Goal: Find specific page/section: Find specific page/section

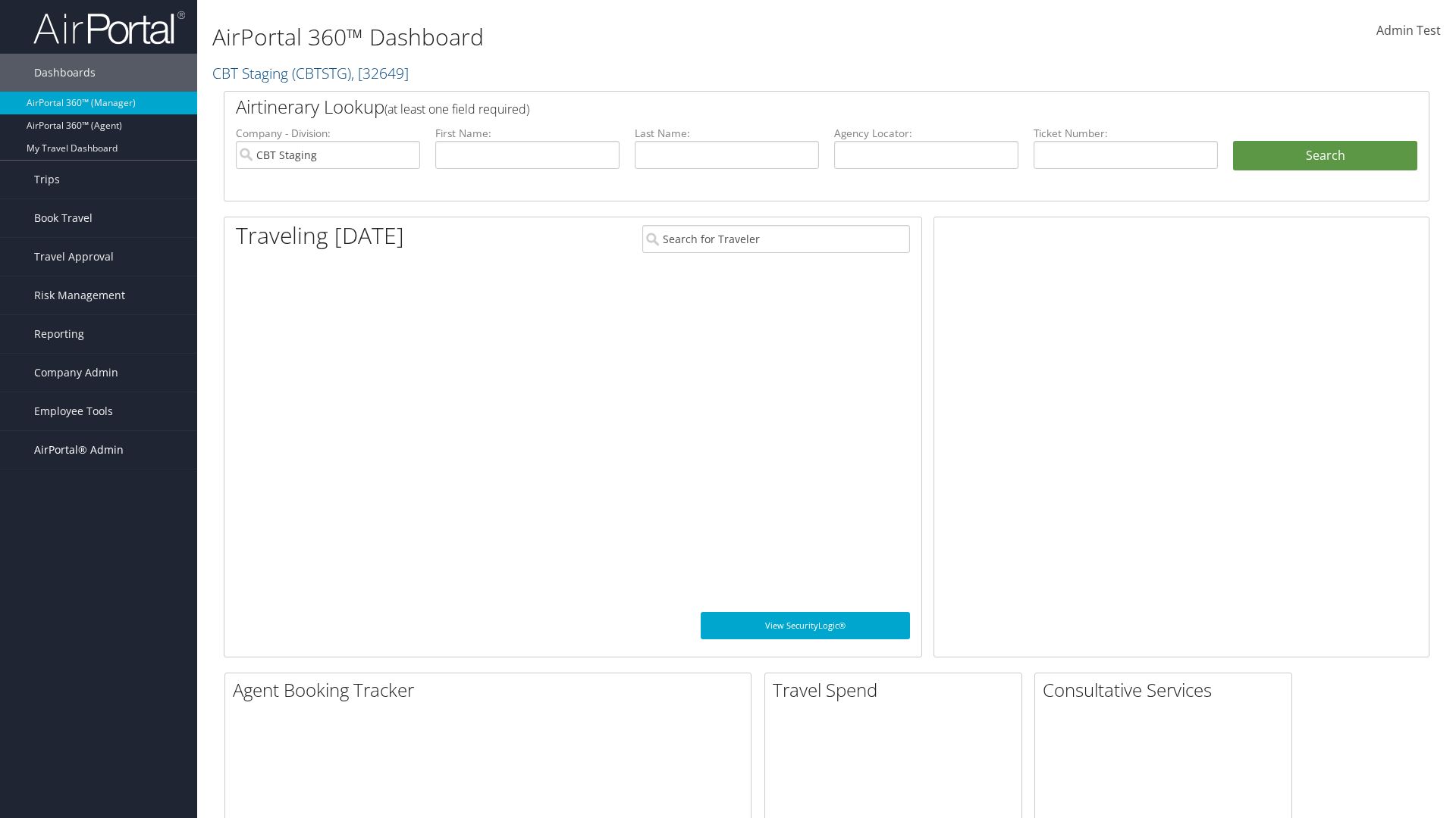
click at [99, 450] on span "AirPortal® Admin" at bounding box center [79, 450] width 90 height 38
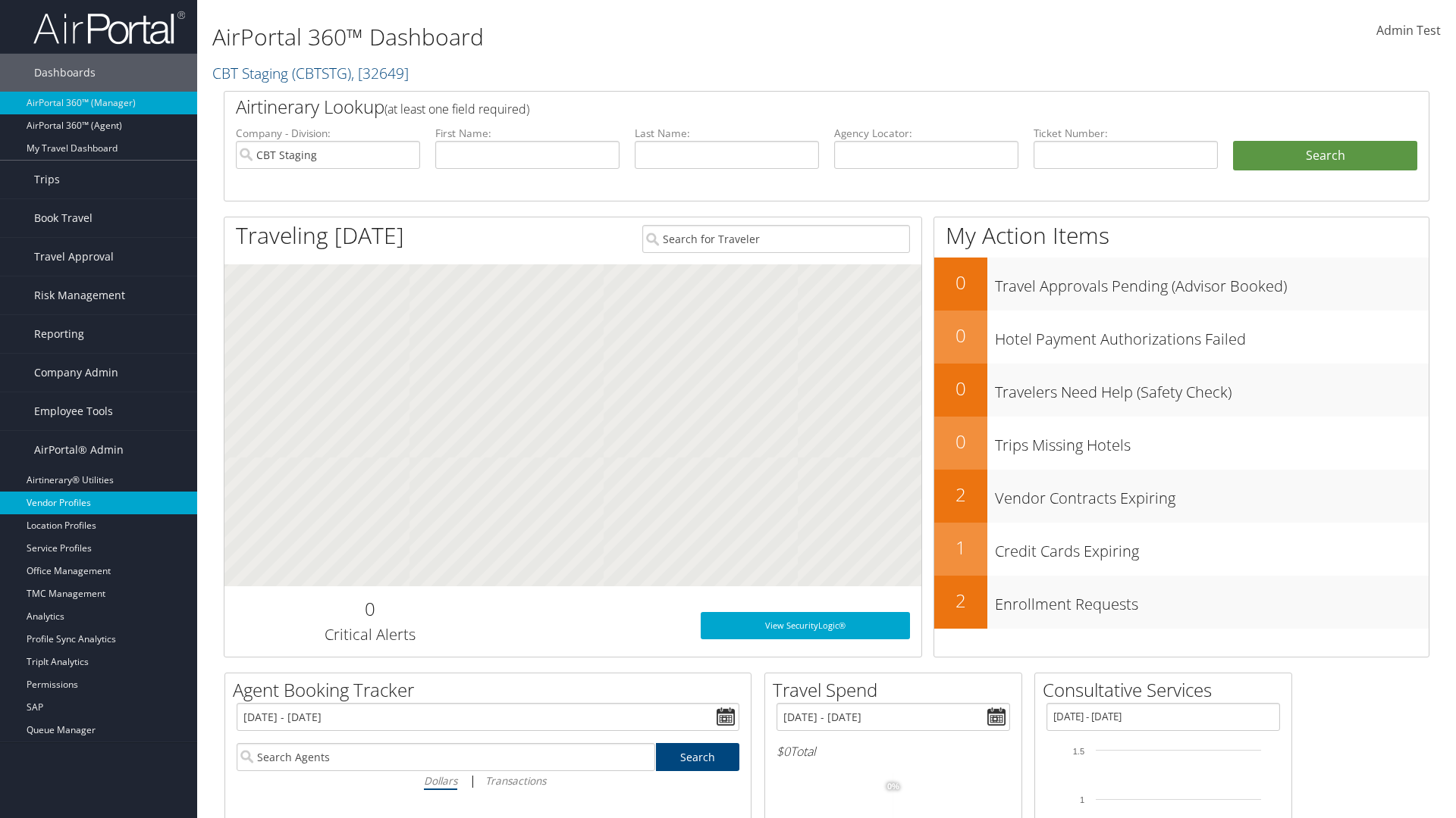
click at [99, 503] on link "Vendor Profiles" at bounding box center [98, 503] width 197 height 23
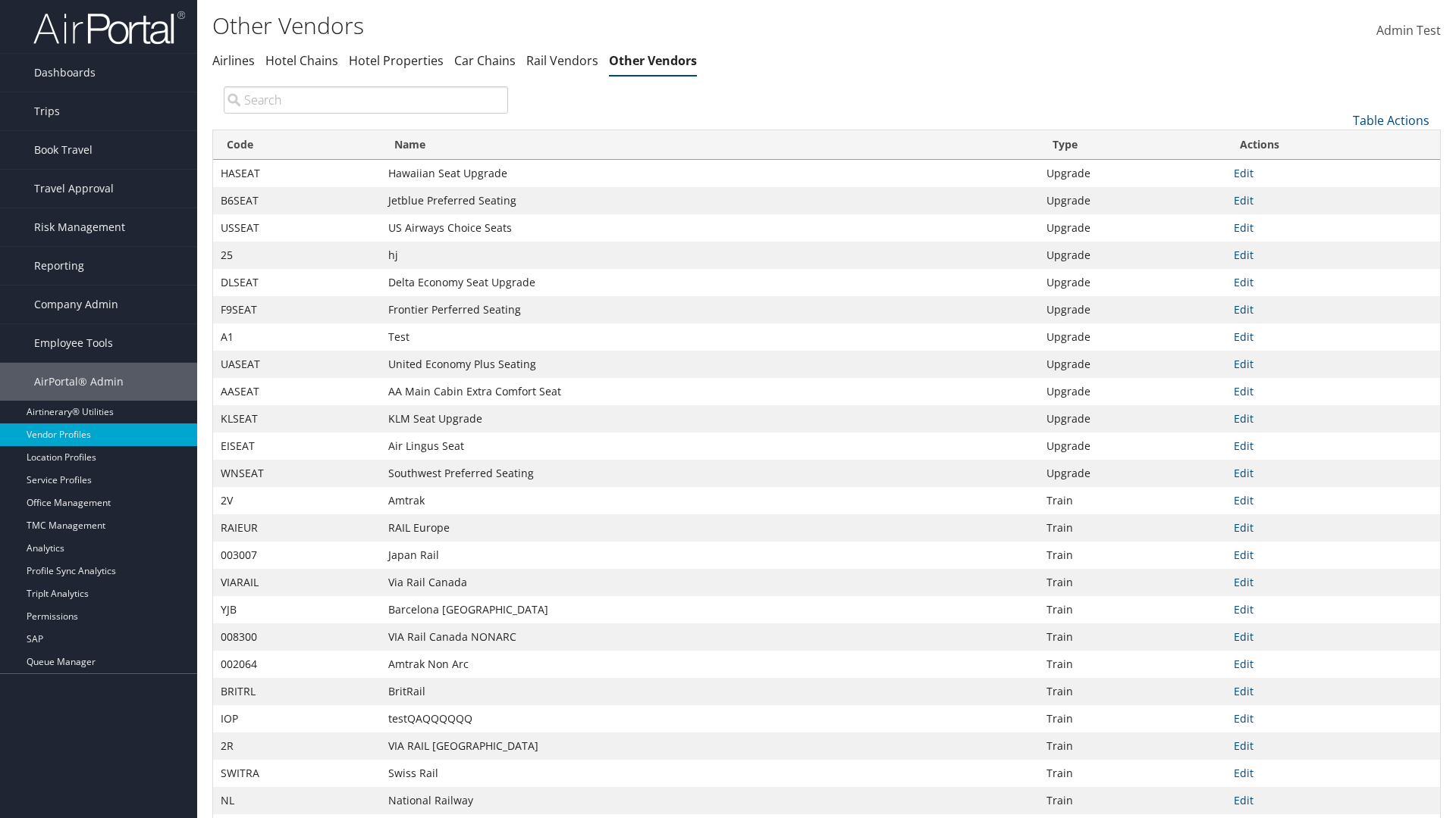
click at [297, 144] on th "Code" at bounding box center [298, 145] width 168 height 30
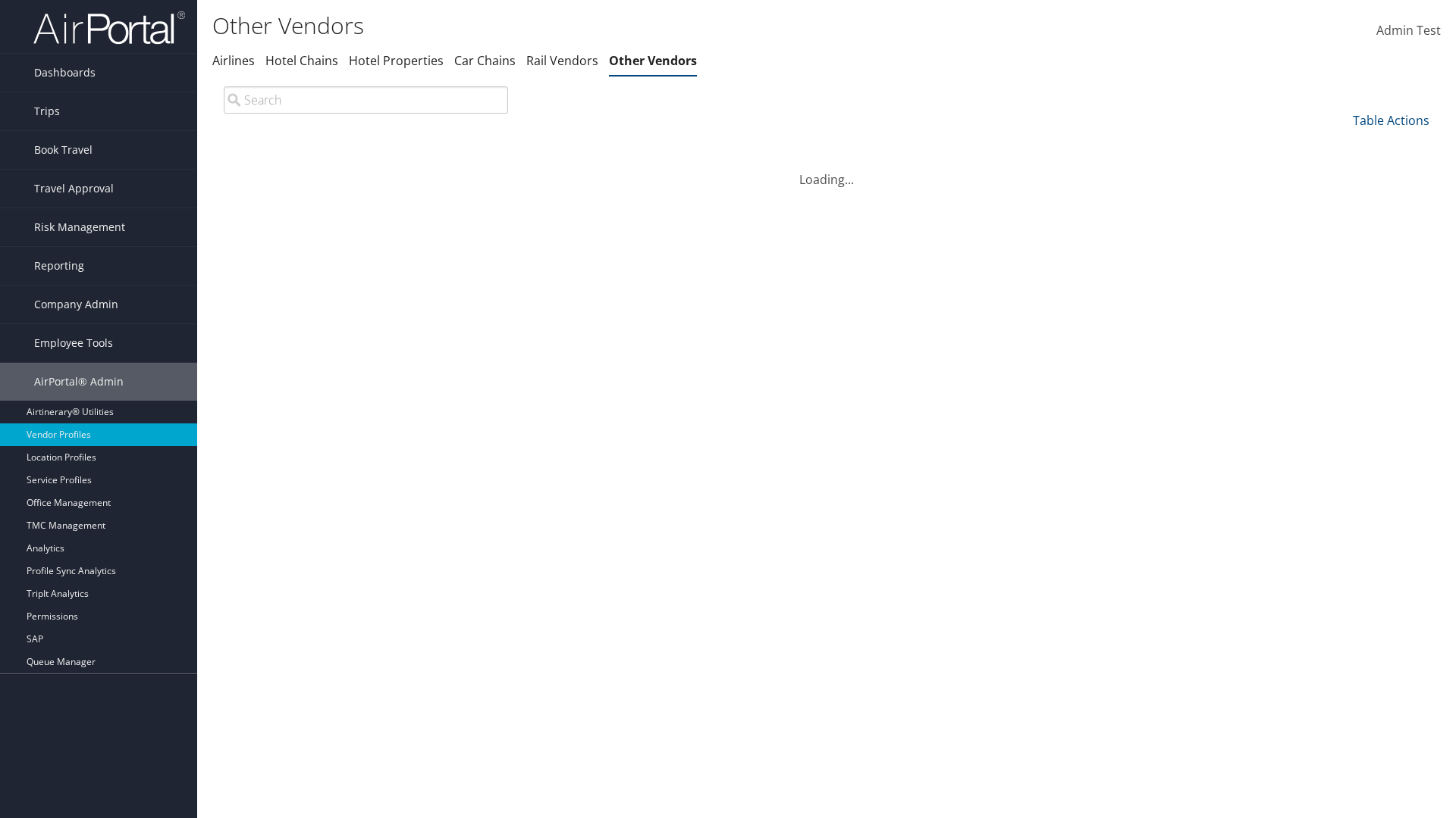
scroll to position [129, 0]
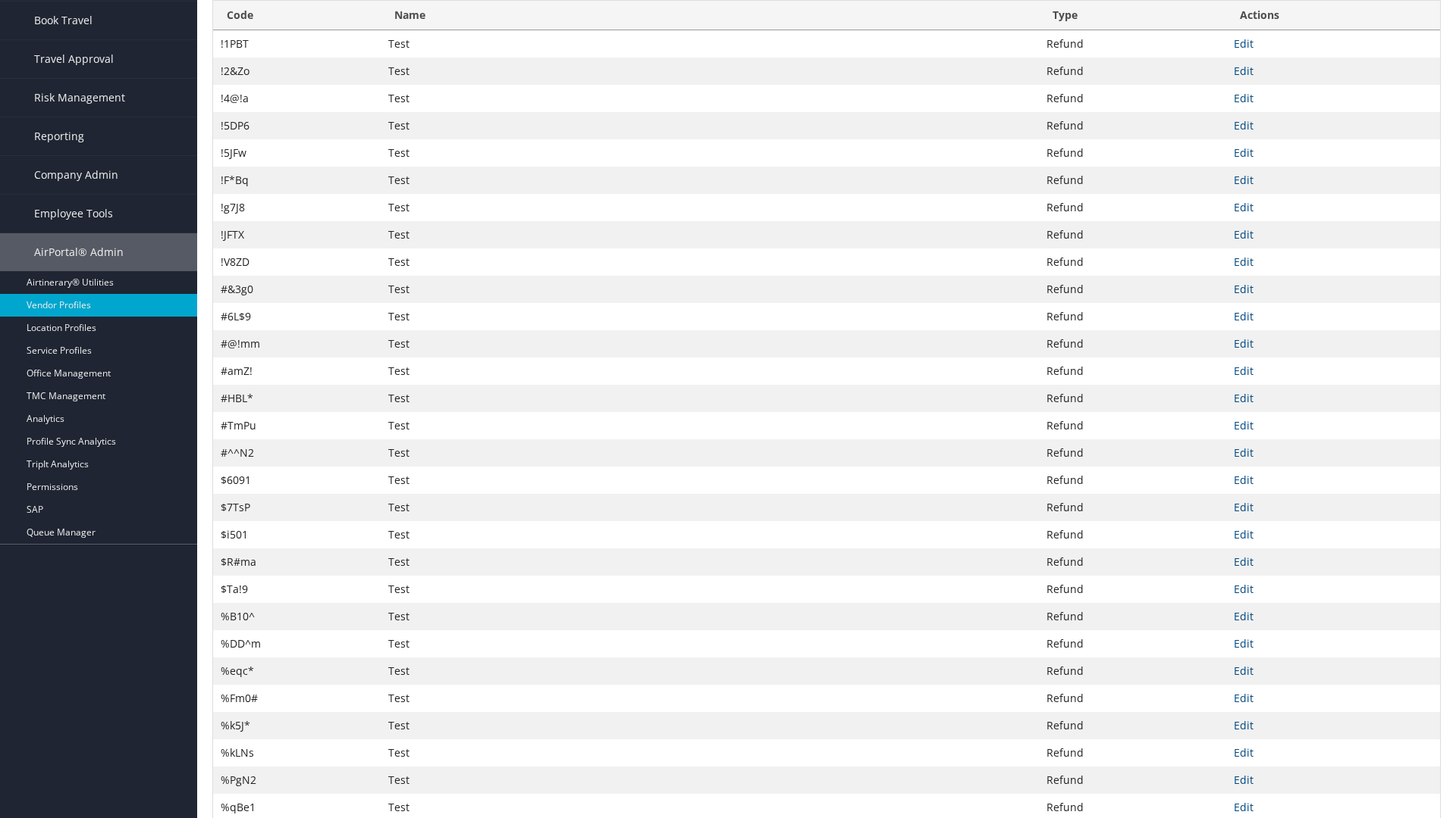
click at [297, 31] on th "Code" at bounding box center [298, 16] width 168 height 30
click at [710, 31] on th "Name" at bounding box center [710, 16] width 658 height 30
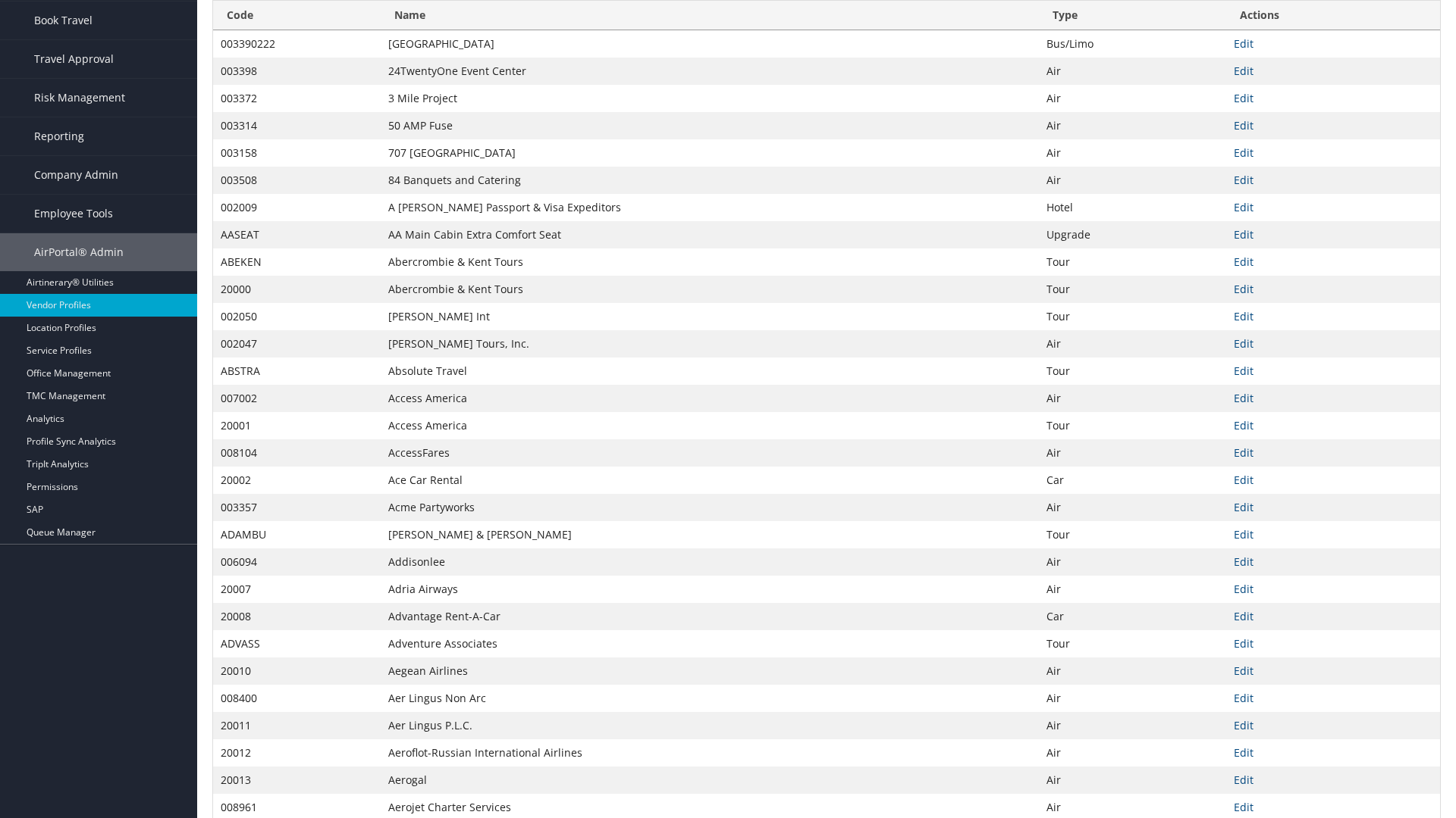
click at [710, 15] on th "Name" at bounding box center [710, 16] width 658 height 30
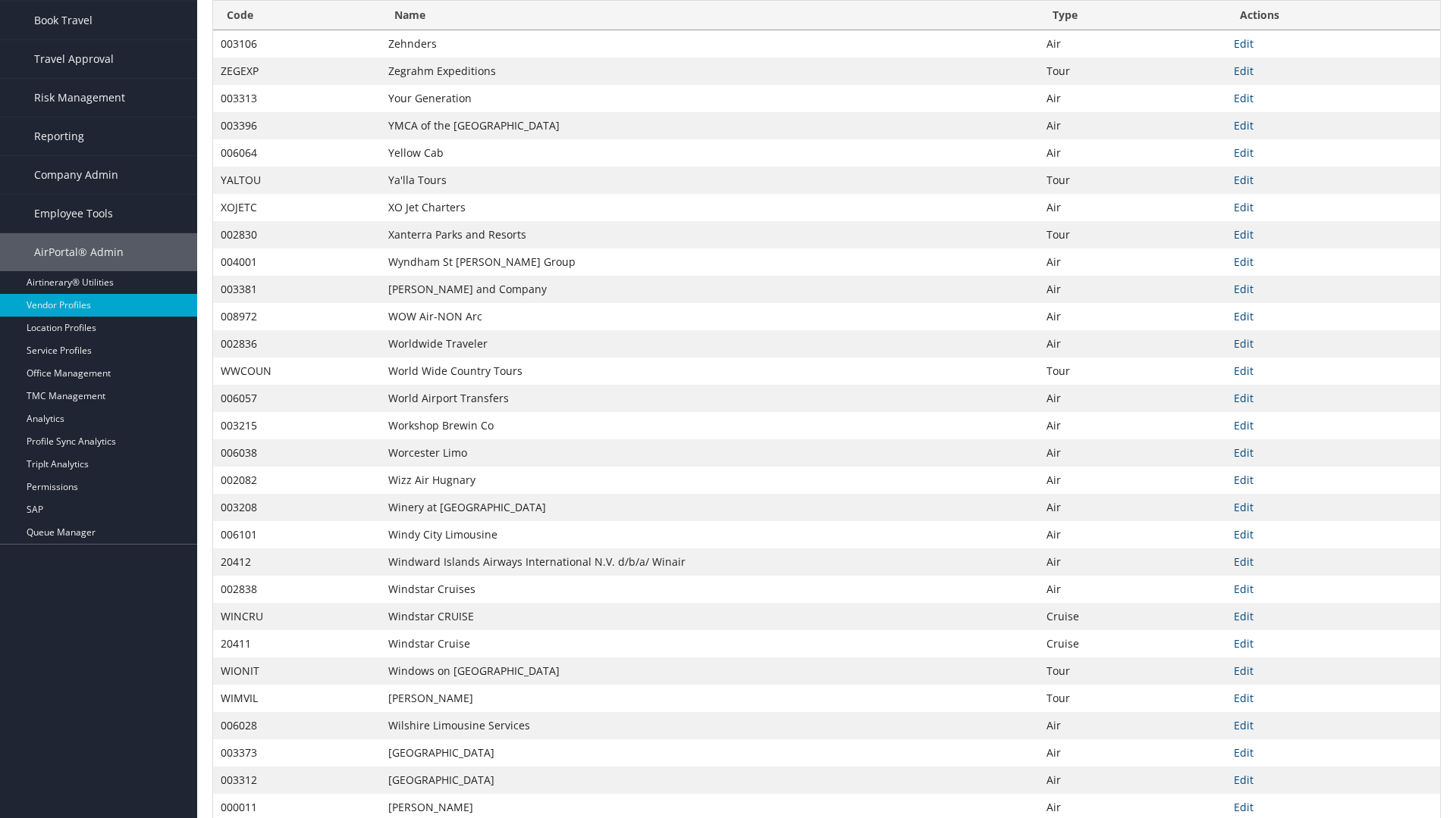
click at [1132, 31] on th "Type" at bounding box center [1132, 16] width 187 height 30
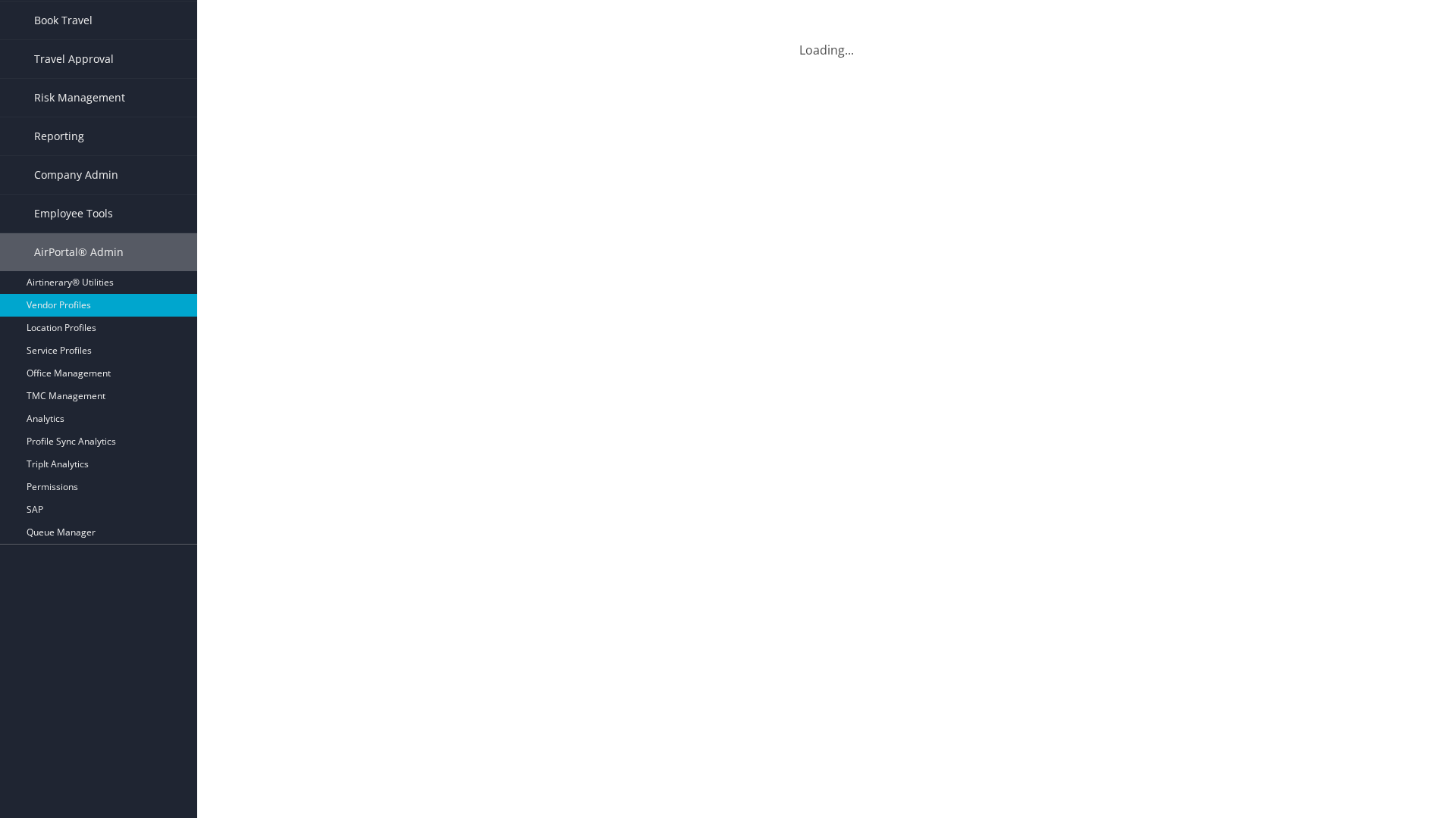
click at [1132, 15] on th "Type" at bounding box center [1132, 16] width 187 height 30
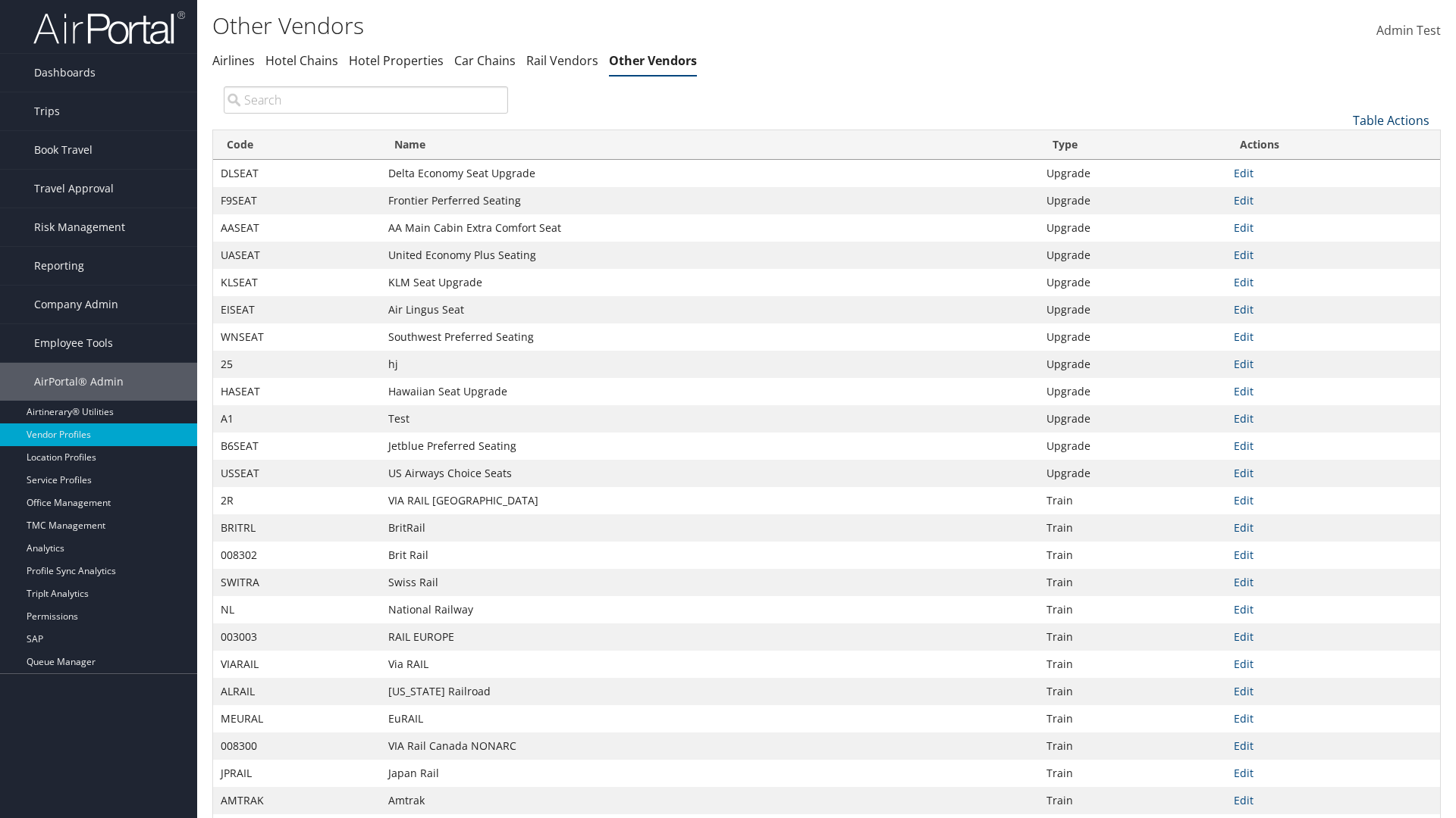
click at [1391, 120] on link "Table Actions" at bounding box center [1390, 121] width 76 height 17
click at [1339, 220] on link "Page Length" at bounding box center [1340, 221] width 200 height 26
click at [1339, 171] on link "25" at bounding box center [1340, 171] width 200 height 26
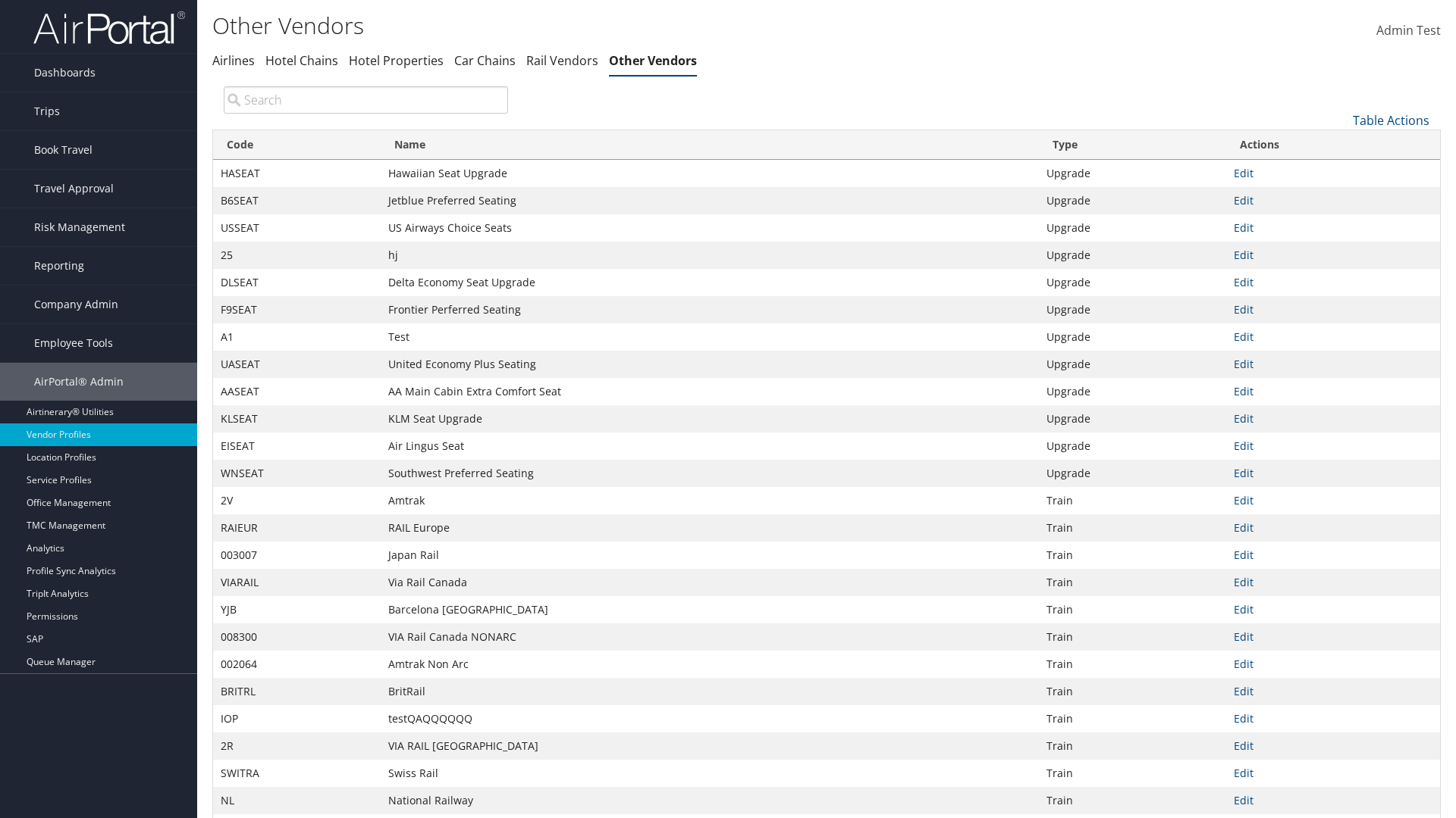
scroll to position [50, 0]
